Goal: Task Accomplishment & Management: Manage account settings

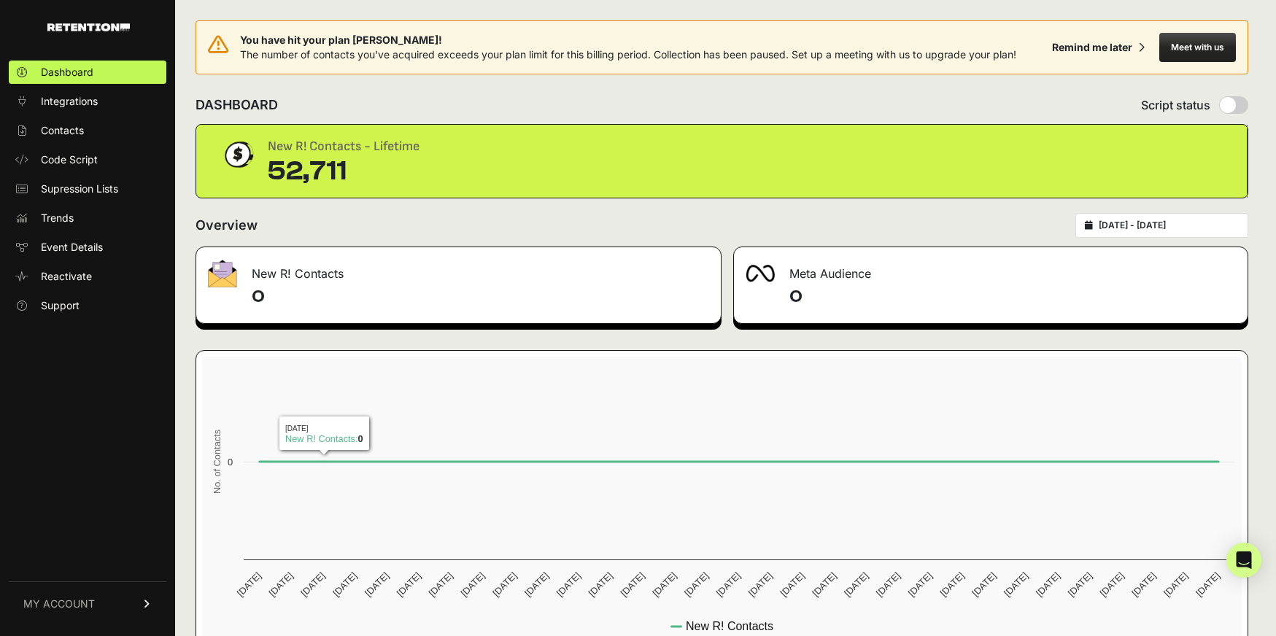
click at [53, 602] on span "MY ACCOUNT" at bounding box center [58, 604] width 71 height 15
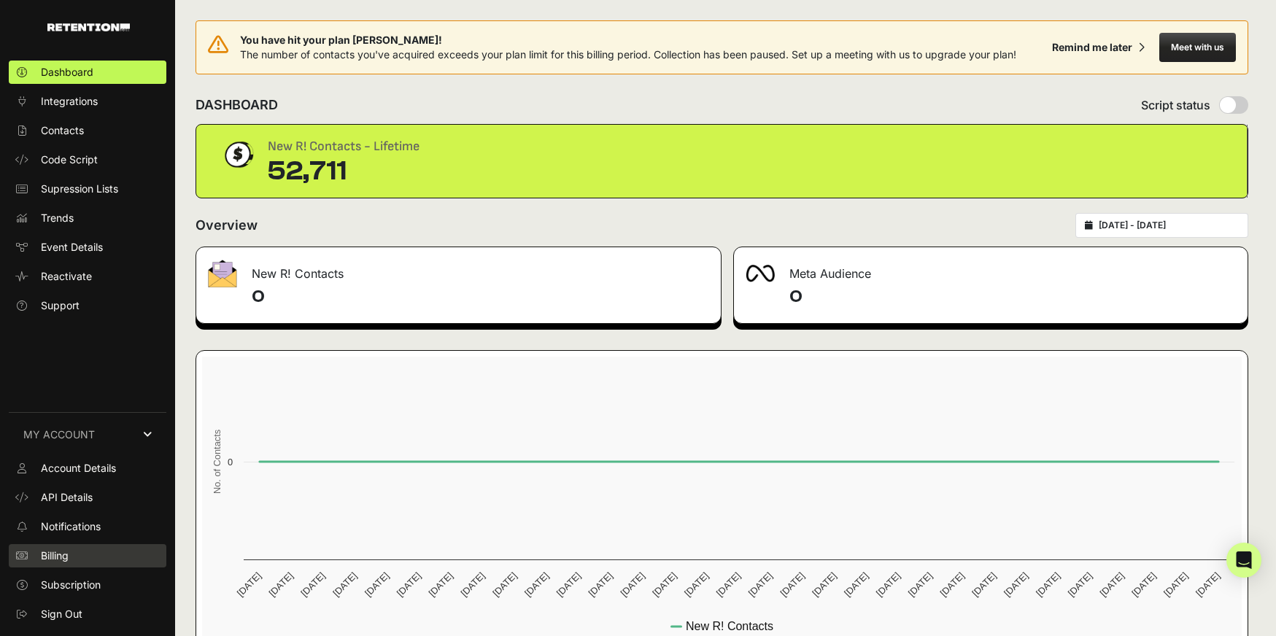
click at [66, 547] on link "Billing" at bounding box center [88, 555] width 158 height 23
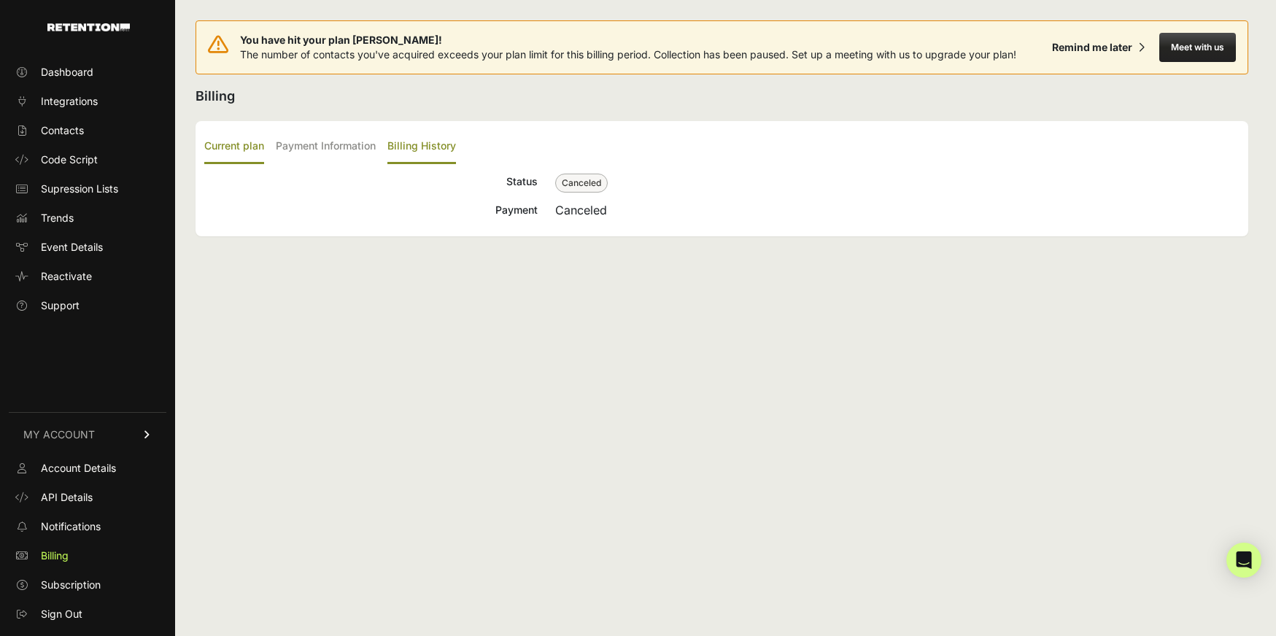
click at [428, 144] on label "Billing History" at bounding box center [421, 147] width 69 height 34
click at [0, 0] on input "Billing History" at bounding box center [0, 0] width 0 height 0
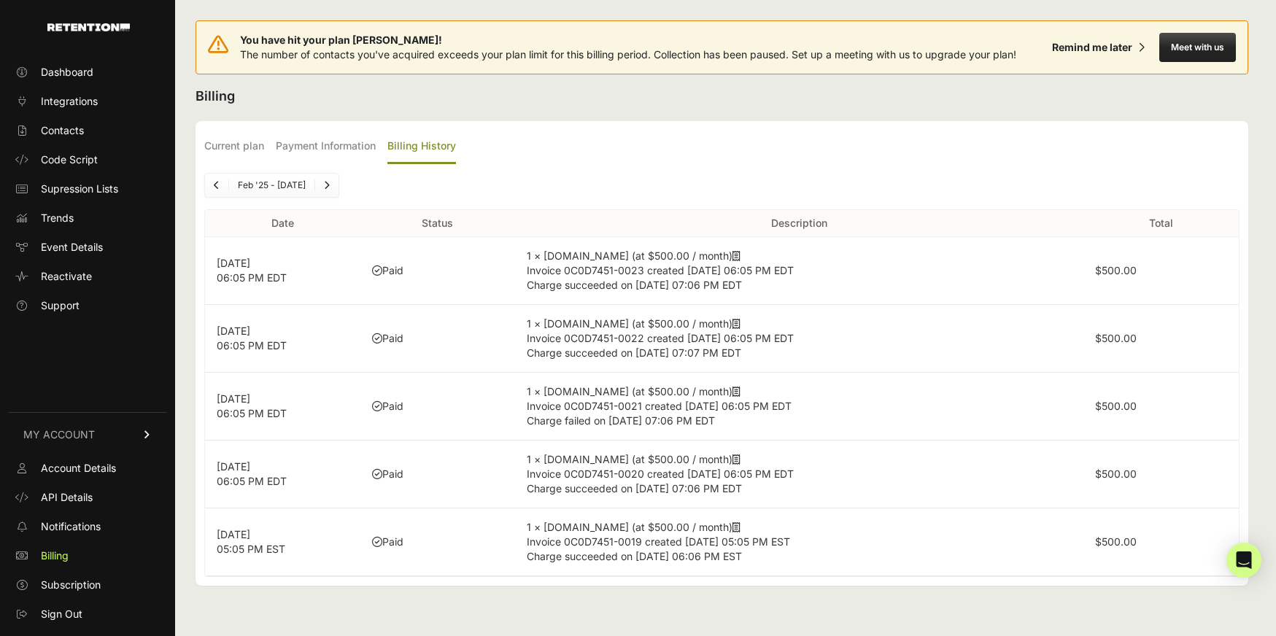
click at [336, 185] on link "Next" at bounding box center [326, 185] width 23 height 23
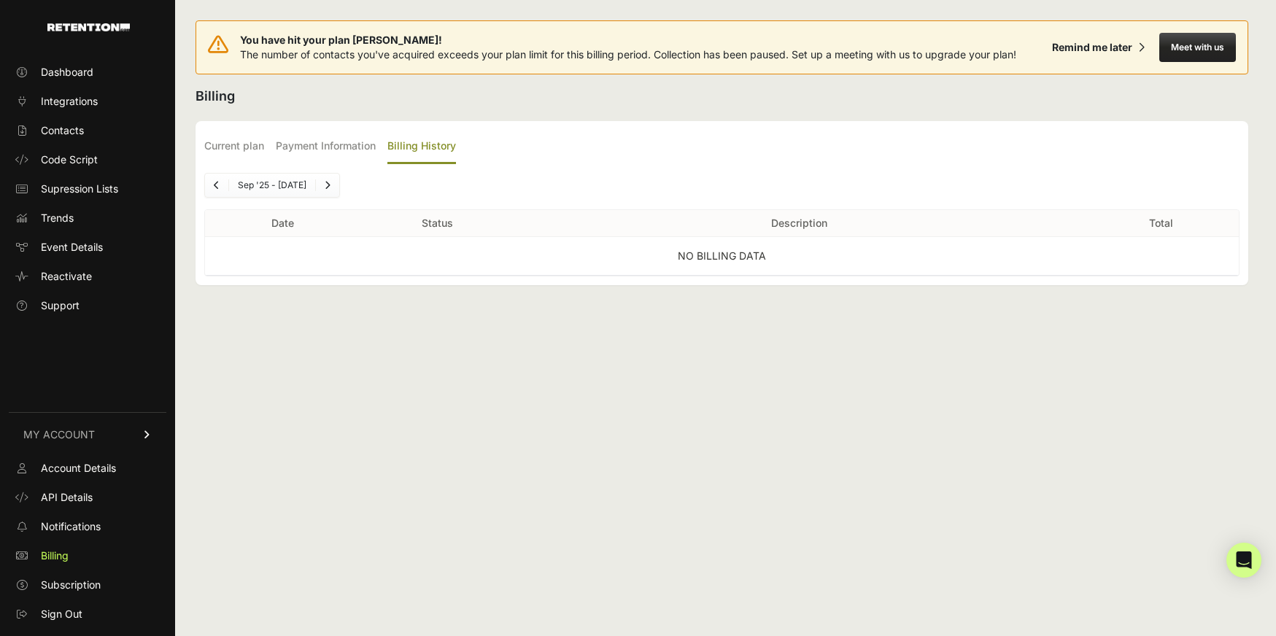
click at [330, 185] on icon "Next" at bounding box center [328, 185] width 6 height 9
click at [206, 184] on link "Previous" at bounding box center [216, 185] width 23 height 23
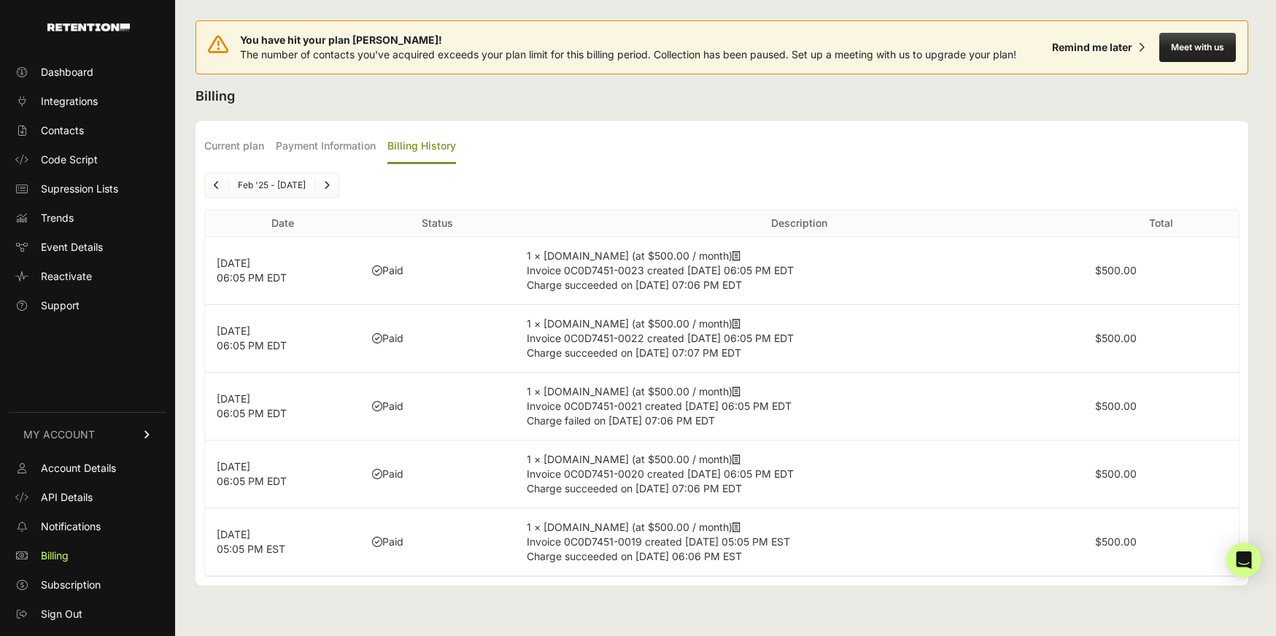
click at [212, 182] on link "Previous" at bounding box center [216, 185] width 23 height 23
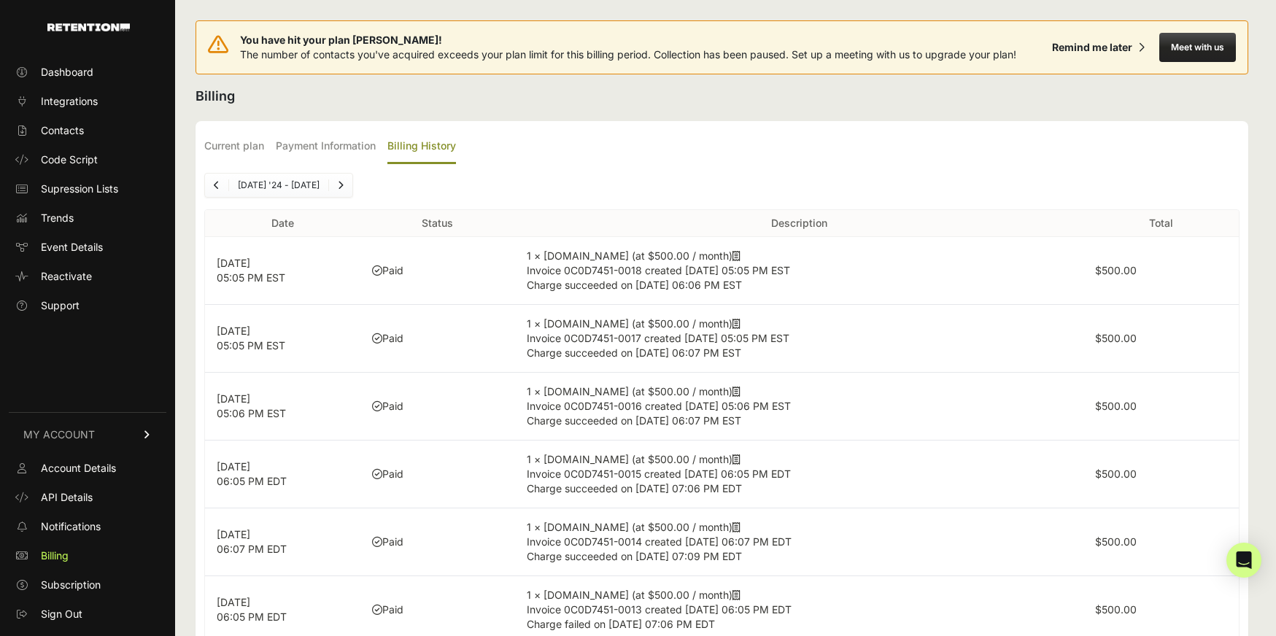
click at [212, 182] on link "Previous" at bounding box center [216, 185] width 23 height 23
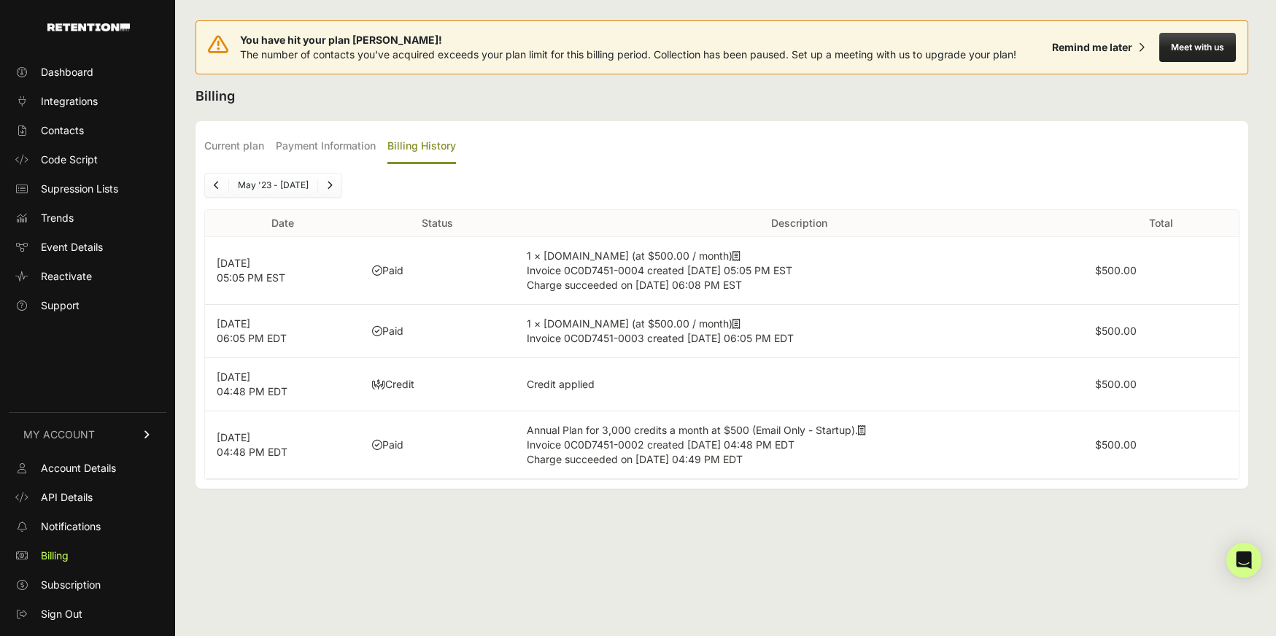
click at [212, 182] on link "Previous" at bounding box center [216, 185] width 23 height 23
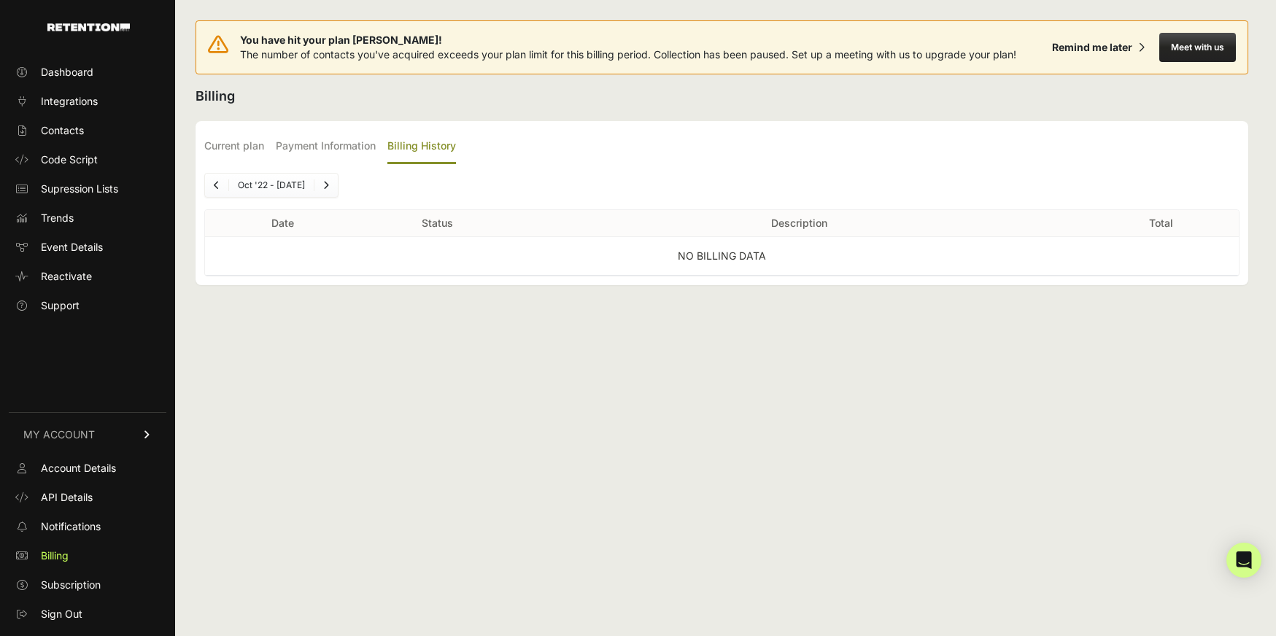
click at [212, 182] on link "Previous" at bounding box center [216, 185] width 23 height 23
click at [331, 181] on icon "Next" at bounding box center [328, 185] width 6 height 9
click at [330, 183] on icon "Next" at bounding box center [328, 185] width 6 height 9
